Goal: Information Seeking & Learning: Learn about a topic

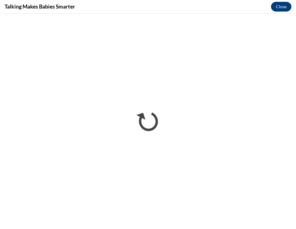
click at [284, 4] on button "Close" at bounding box center [281, 7] width 20 height 10
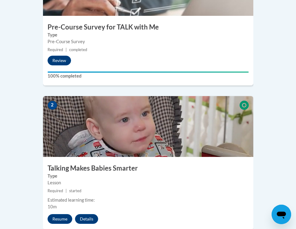
scroll to position [308, 0]
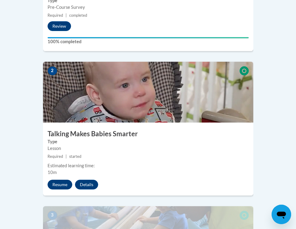
click at [58, 180] on button "Resume" at bounding box center [60, 185] width 25 height 10
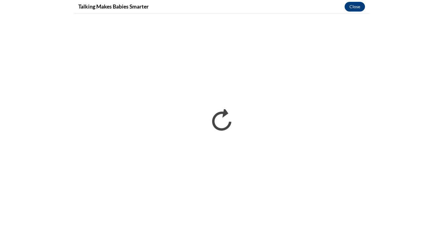
scroll to position [0, 0]
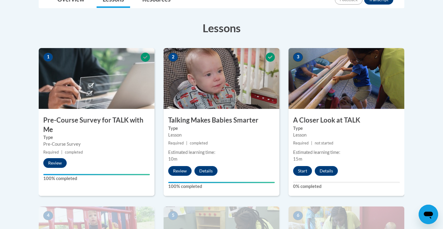
scroll to position [169, 0]
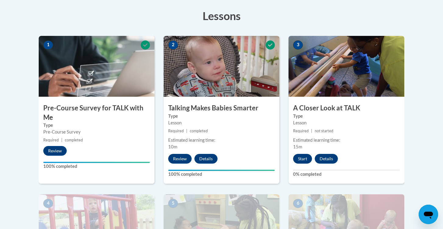
click at [303, 157] on button "Start" at bounding box center [302, 159] width 19 height 10
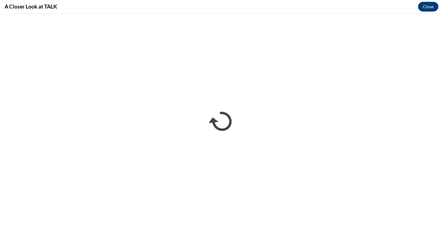
scroll to position [0, 0]
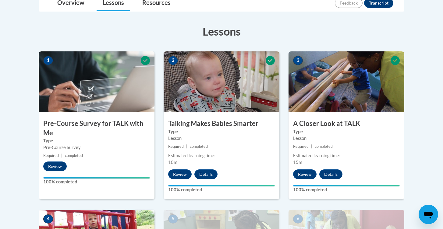
scroll to position [281, 0]
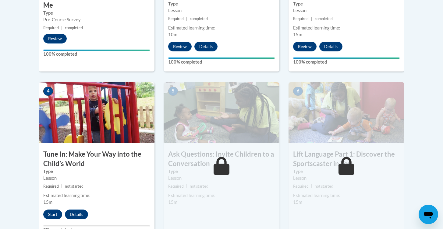
click at [55, 213] on button "Start" at bounding box center [52, 215] width 19 height 10
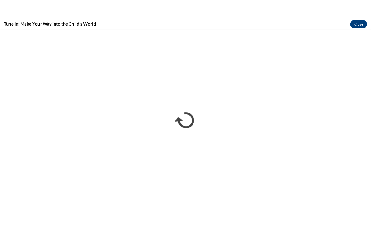
scroll to position [0, 0]
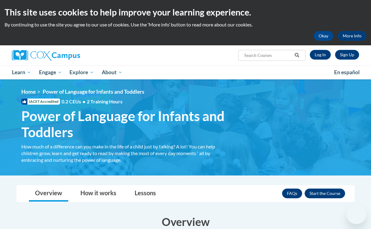
scroll to position [179, 0]
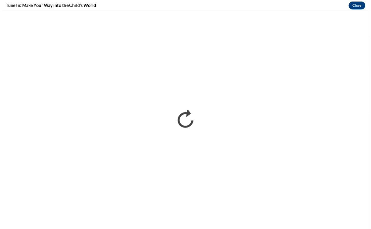
scroll to position [281, 0]
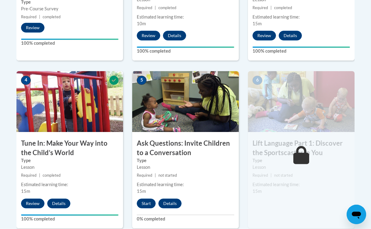
scroll to position [293, 0]
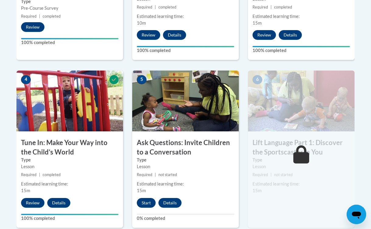
click at [149, 201] on button "Start" at bounding box center [146, 203] width 19 height 10
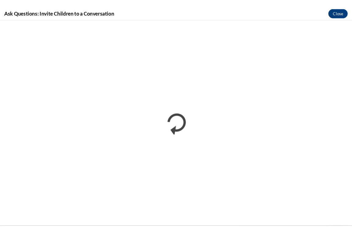
scroll to position [0, 0]
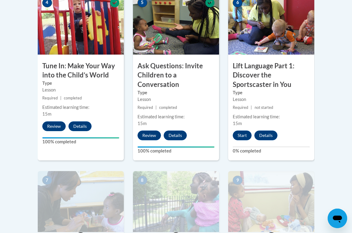
scroll to position [381, 0]
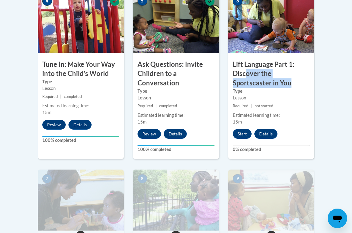
drag, startPoint x: 257, startPoint y: 81, endPoint x: 245, endPoint y: 73, distance: 14.2
click at [245, 73] on h3 "Lift Language Part 1: Discover the Sportscaster in You" at bounding box center [271, 74] width 86 height 28
click at [239, 132] on button "Start" at bounding box center [242, 134] width 19 height 10
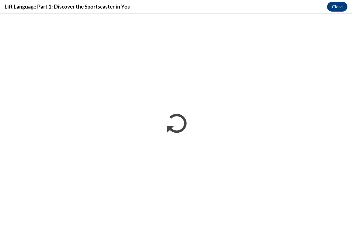
scroll to position [0, 0]
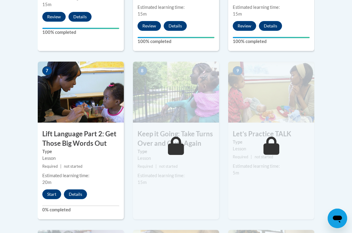
scroll to position [513, 0]
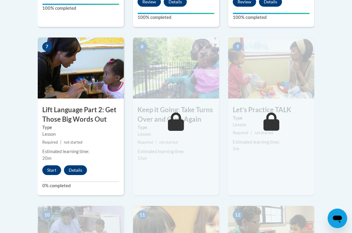
click at [46, 165] on div "Start Details Feedback" at bounding box center [66, 170] width 57 height 10
click at [49, 168] on button "Start" at bounding box center [51, 170] width 19 height 10
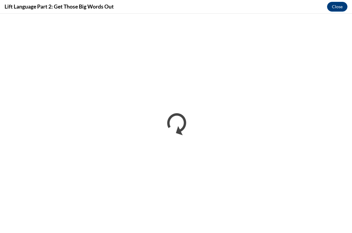
scroll to position [0, 0]
